Goal: Task Accomplishment & Management: Use online tool/utility

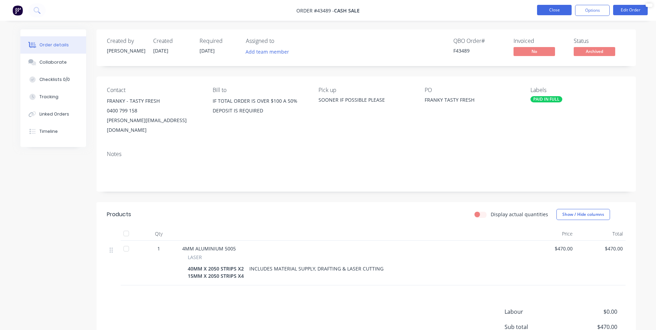
click at [555, 11] on button "Close" at bounding box center [554, 10] width 35 height 10
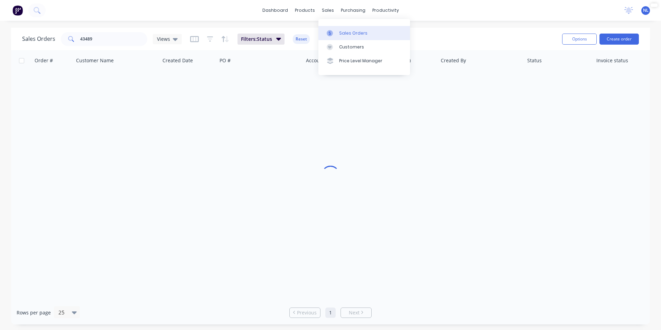
click at [345, 29] on link "Sales Orders" at bounding box center [364, 33] width 92 height 14
drag, startPoint x: 101, startPoint y: 41, endPoint x: -17, endPoint y: 40, distance: 117.5
click at [0, 40] on html "dashboard products sales purchasing productivity dashboard products Product Cat…" at bounding box center [330, 165] width 661 height 330
type input "46255"
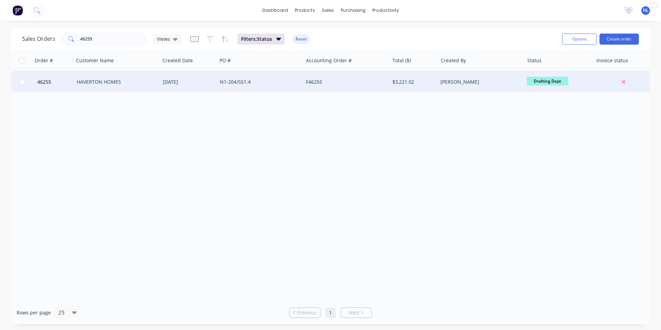
click at [233, 78] on div "N1-204/551.4" at bounding box center [258, 81] width 77 height 7
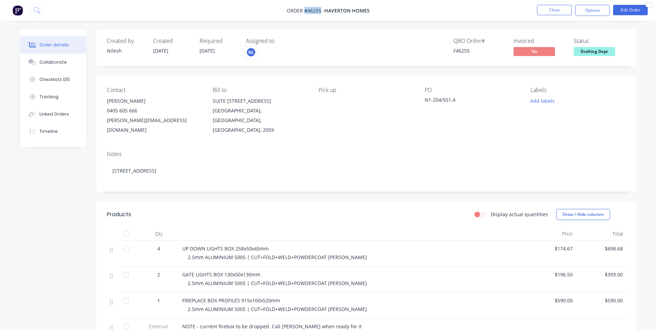
drag, startPoint x: 320, startPoint y: 12, endPoint x: 305, endPoint y: 11, distance: 15.2
click at [305, 11] on span "Order #46255 -" at bounding box center [305, 10] width 38 height 7
copy span "#46255"
click at [15, 11] on img at bounding box center [17, 10] width 10 height 10
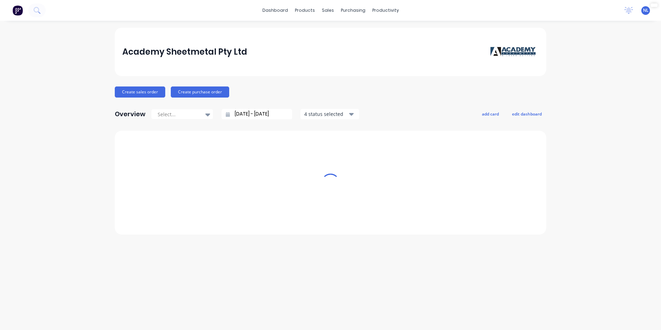
click at [556, 13] on div "dashboard products sales purchasing productivity dashboard products Product Cat…" at bounding box center [330, 10] width 661 height 21
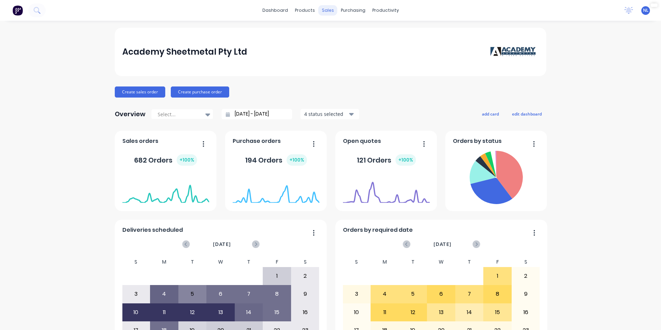
click at [327, 9] on div "sales" at bounding box center [327, 10] width 19 height 10
click at [366, 28] on link "Purchase Orders" at bounding box center [379, 33] width 92 height 14
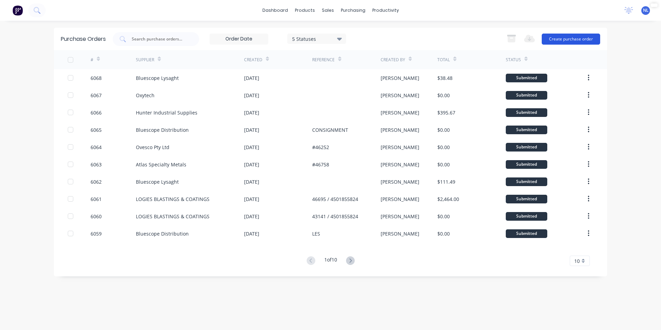
click at [576, 38] on button "Create purchase order" at bounding box center [570, 39] width 58 height 11
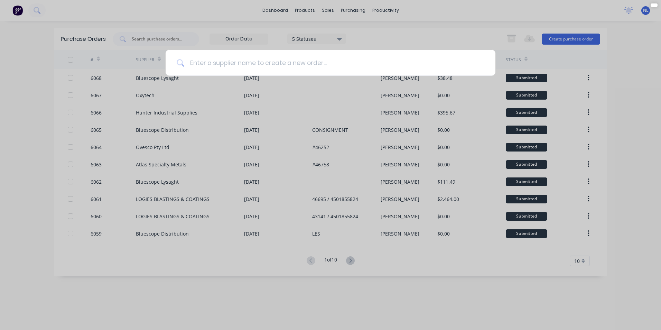
click at [247, 58] on input at bounding box center [334, 63] width 300 height 26
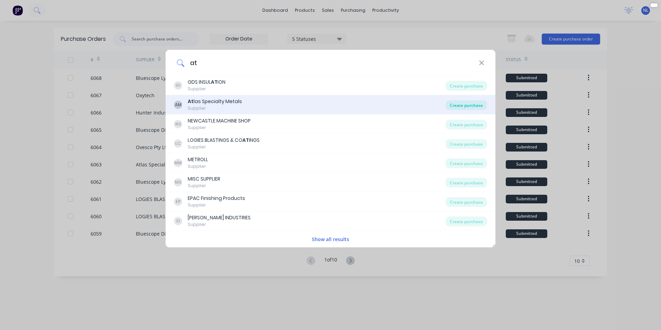
type input "at"
click at [476, 105] on div "Create purchase" at bounding box center [465, 105] width 41 height 10
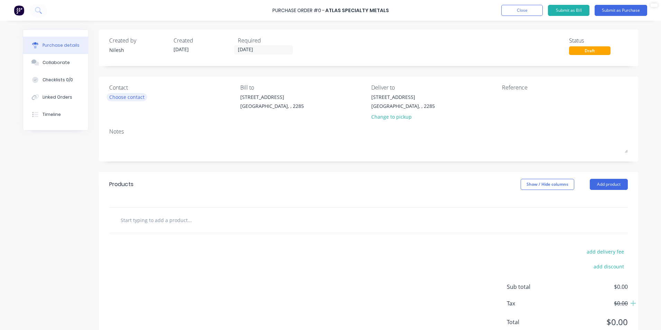
click at [127, 95] on div "Choose contact" at bounding box center [126, 96] width 35 height 7
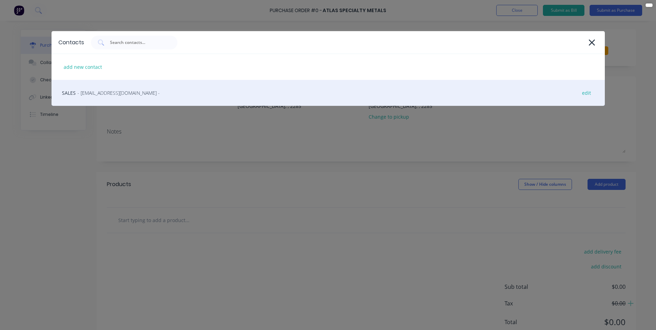
click at [136, 100] on div "SALES - [EMAIL_ADDRESS][DOMAIN_NAME] - edit" at bounding box center [327, 93] width 553 height 26
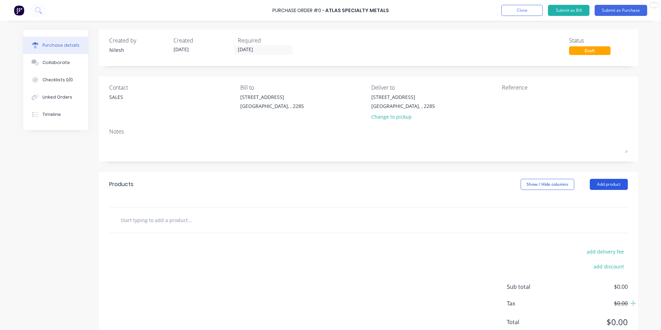
click at [605, 187] on button "Add product" at bounding box center [609, 184] width 38 height 11
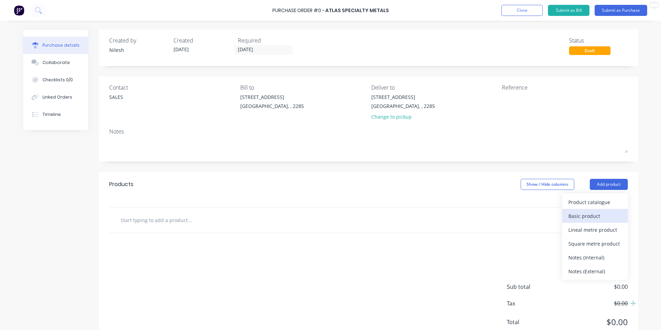
click at [578, 211] on div "Basic product" at bounding box center [594, 216] width 53 height 10
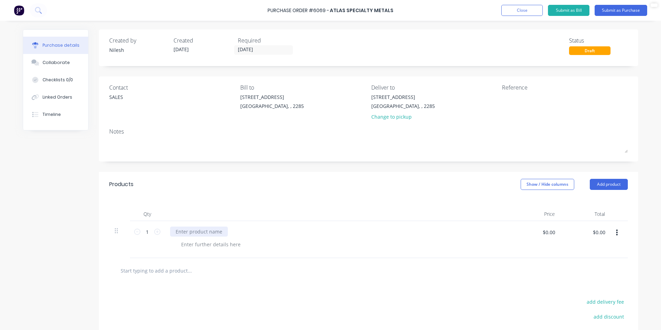
click at [178, 228] on div at bounding box center [199, 231] width 58 height 10
click at [202, 246] on div at bounding box center [211, 244] width 70 height 10
click at [519, 93] on div at bounding box center [545, 101] width 86 height 17
click at [506, 99] on textarea at bounding box center [545, 101] width 86 height 16
paste textarea "#46255"
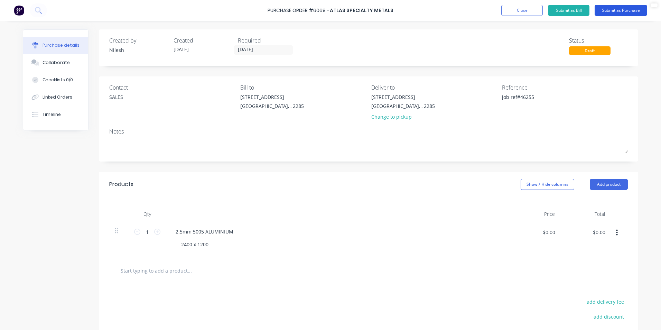
type textarea "job ref#46255"
type textarea "x"
type textarea "job ref#46255"
click at [619, 9] on button "Submit as Purchase" at bounding box center [620, 10] width 53 height 11
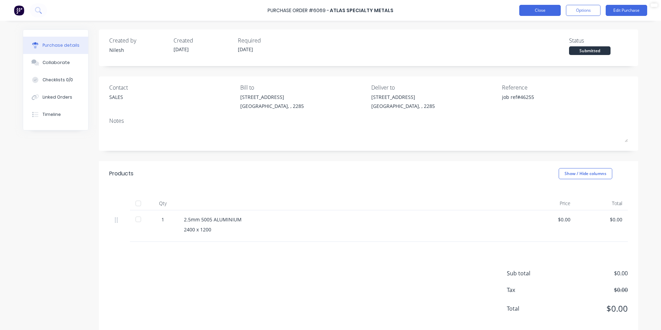
click at [560, 9] on button "Close" at bounding box center [539, 10] width 41 height 11
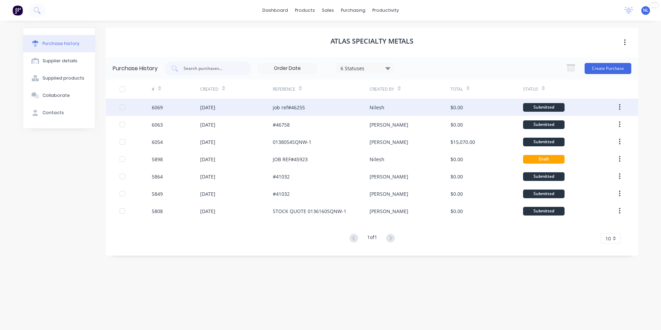
click at [412, 111] on div "Nilesh" at bounding box center [409, 106] width 81 height 17
type textarea "x"
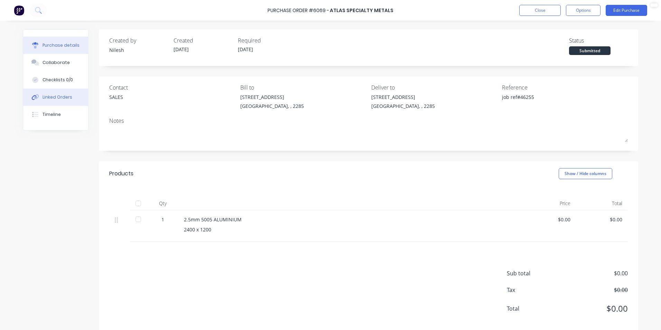
click at [68, 101] on button "Linked Orders" at bounding box center [55, 96] width 65 height 17
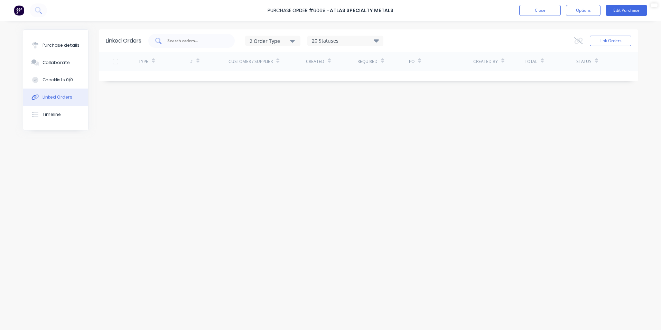
click at [215, 42] on input "text" at bounding box center [195, 40] width 57 height 7
click at [601, 42] on button "Link Orders" at bounding box center [610, 41] width 41 height 10
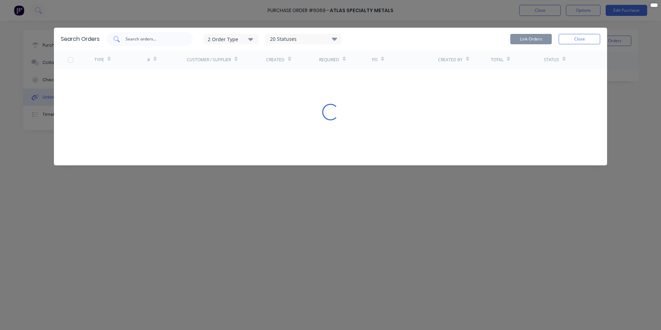
click at [139, 41] on input "text" at bounding box center [153, 39] width 57 height 7
paste input "#46255"
drag, startPoint x: 131, startPoint y: 41, endPoint x: 111, endPoint y: 41, distance: 20.4
click at [111, 41] on div "#46255" at bounding box center [149, 39] width 86 height 14
type input "46255"
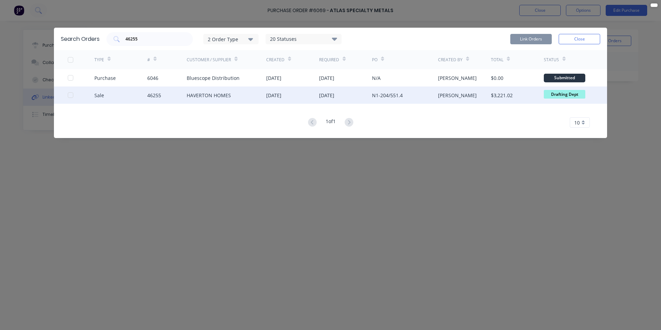
click at [349, 96] on div "[DATE]" at bounding box center [345, 94] width 53 height 17
click at [70, 98] on div at bounding box center [81, 94] width 27 height 17
click at [70, 95] on div at bounding box center [71, 95] width 14 height 14
click at [522, 41] on button "Link Orders" at bounding box center [530, 39] width 41 height 10
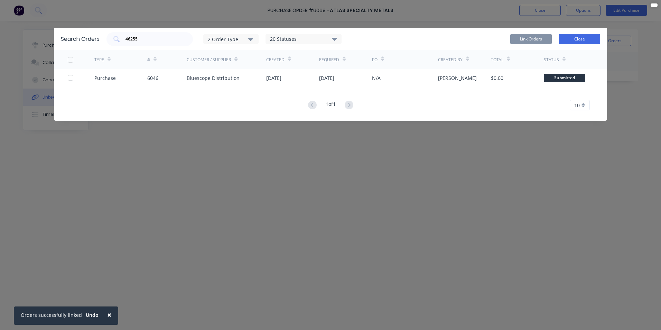
click at [575, 37] on button "Close" at bounding box center [578, 39] width 41 height 10
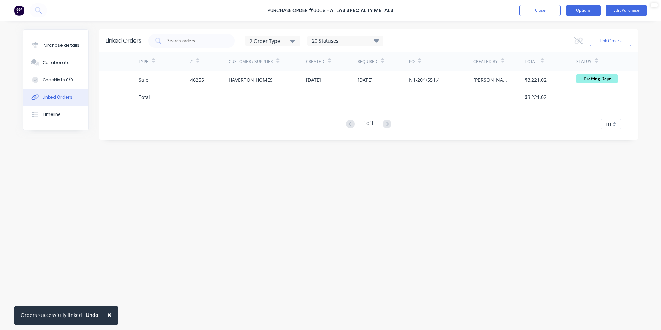
click at [592, 9] on button "Options" at bounding box center [583, 10] width 35 height 11
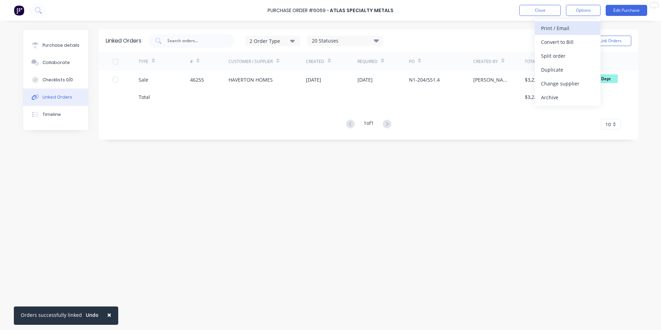
click at [569, 30] on div "Print / Email" at bounding box center [567, 28] width 53 height 10
click at [572, 52] on div "Without pricing" at bounding box center [567, 56] width 53 height 10
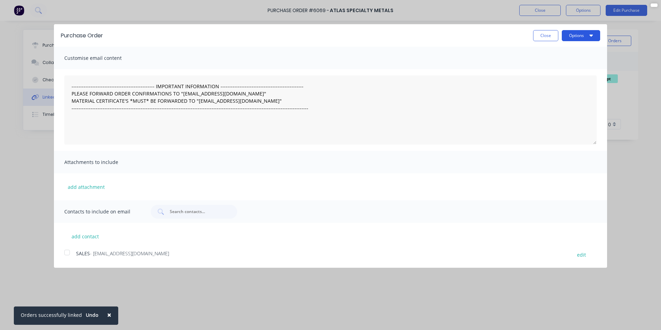
click at [579, 37] on button "Options" at bounding box center [581, 35] width 38 height 11
click at [559, 49] on div "Print" at bounding box center [566, 53] width 53 height 10
